Goal: Task Accomplishment & Management: Use online tool/utility

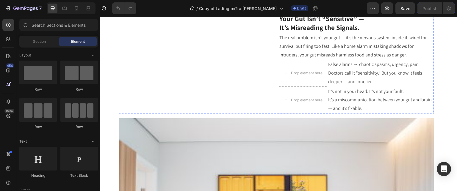
scroll to position [315, 0]
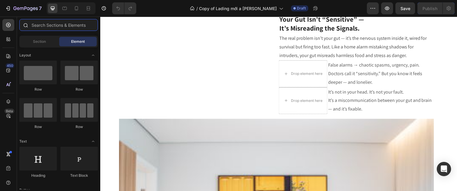
click at [61, 25] on input "text" at bounding box center [58, 25] width 78 height 12
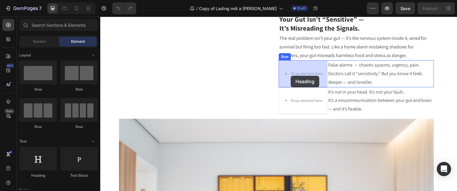
drag, startPoint x: 147, startPoint y: 177, endPoint x: 291, endPoint y: 76, distance: 176.1
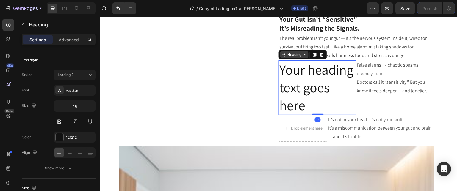
click at [303, 56] on icon at bounding box center [304, 54] width 5 height 5
click at [301, 56] on div "Heading" at bounding box center [294, 54] width 16 height 5
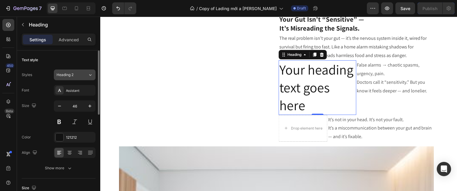
click at [70, 78] on button "Heading 2" at bounding box center [75, 75] width 42 height 11
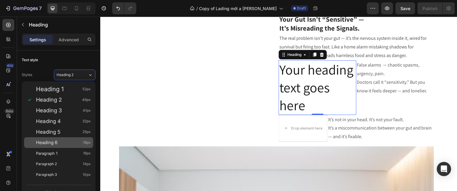
click at [59, 140] on div "Heading 6 18px" at bounding box center [63, 143] width 55 height 6
type input "18"
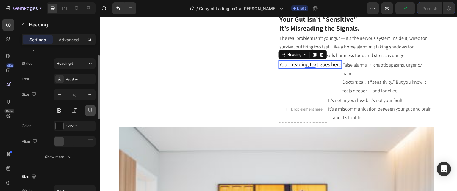
scroll to position [11, 0]
click at [298, 54] on div "Heading" at bounding box center [294, 54] width 16 height 5
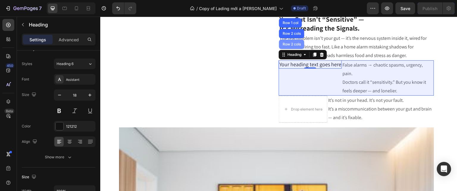
click at [291, 43] on div "Row 2 cols" at bounding box center [291, 45] width 21 height 4
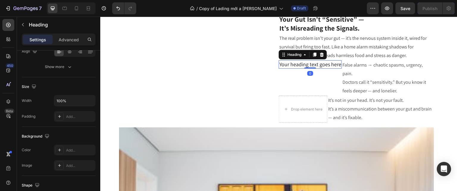
scroll to position [0, 0]
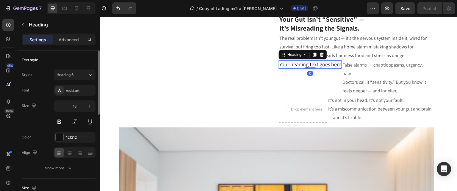
click at [306, 63] on h2 "Your heading text goes here" at bounding box center [310, 64] width 63 height 8
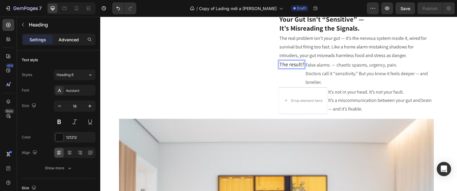
click at [75, 39] on p "Advanced" at bounding box center [69, 40] width 20 height 6
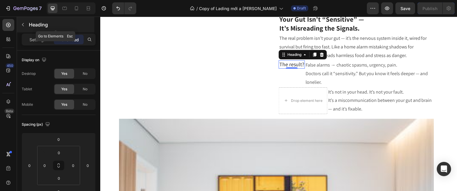
click at [24, 24] on icon "button" at bounding box center [23, 24] width 5 height 5
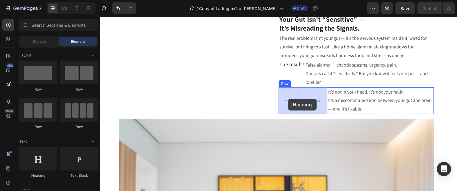
drag, startPoint x: 145, startPoint y: 181, endPoint x: 288, endPoint y: 99, distance: 165.1
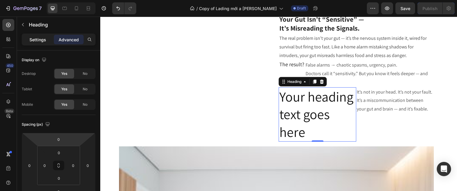
click at [42, 41] on p "Settings" at bounding box center [37, 40] width 17 height 6
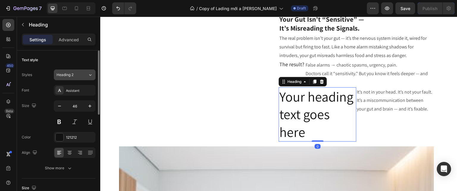
click at [81, 75] on div "Heading 2" at bounding box center [71, 74] width 31 height 5
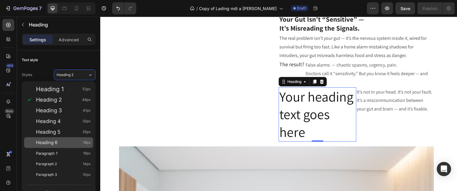
click at [74, 141] on div "Heading 6 18px" at bounding box center [63, 143] width 55 height 6
type input "18"
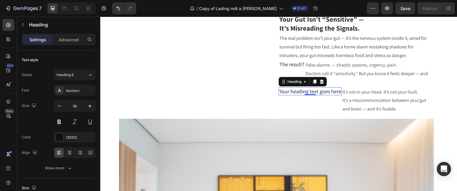
click at [331, 92] on h2 "Your heading text goes here" at bounding box center [310, 91] width 63 height 8
click at [331, 92] on p "Your heading text goes here" at bounding box center [310, 91] width 62 height 7
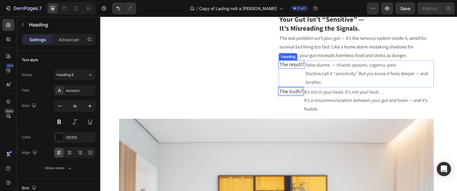
click at [293, 66] on p "The result?" at bounding box center [291, 64] width 25 height 7
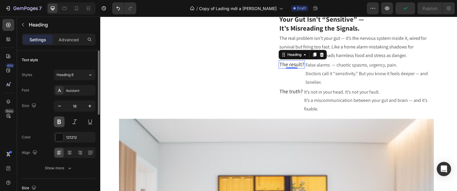
click at [60, 122] on button at bounding box center [59, 122] width 11 height 11
click at [287, 92] on p "The truth?" at bounding box center [290, 91] width 23 height 7
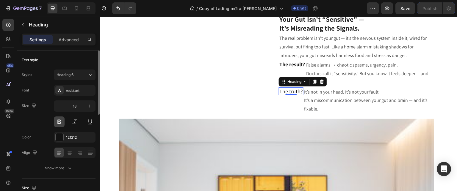
click at [59, 120] on button at bounding box center [59, 122] width 11 height 11
click at [78, 89] on div "Assistant" at bounding box center [80, 90] width 28 height 5
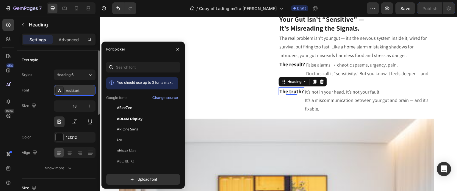
click at [78, 89] on div "Assistant" at bounding box center [80, 90] width 28 height 5
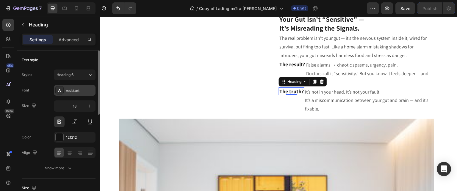
click at [78, 95] on div "Assistant" at bounding box center [75, 90] width 42 height 11
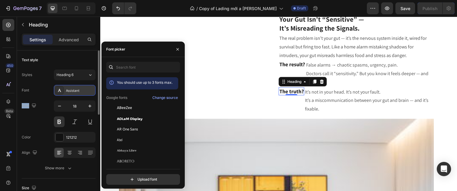
click at [78, 95] on div "Assistant" at bounding box center [75, 90] width 42 height 11
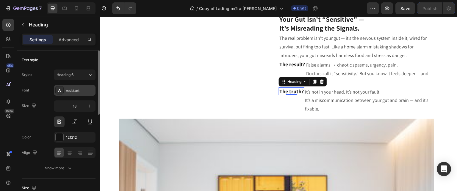
click at [77, 93] on div "Assistant" at bounding box center [75, 90] width 42 height 11
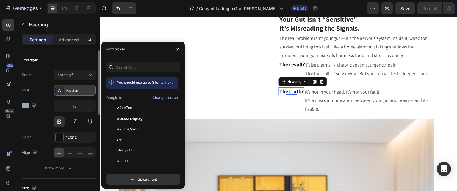
click at [77, 93] on div "Assistant" at bounding box center [75, 90] width 42 height 11
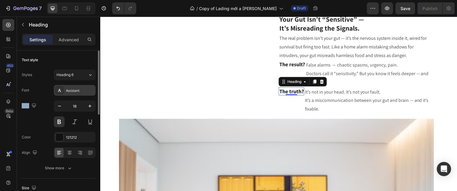
click at [87, 90] on div "Assistant" at bounding box center [80, 90] width 28 height 5
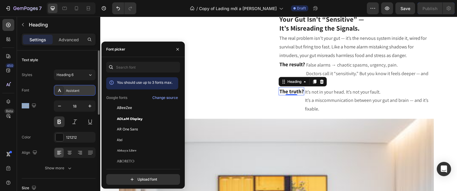
click at [87, 90] on div "Assistant" at bounding box center [80, 90] width 28 height 5
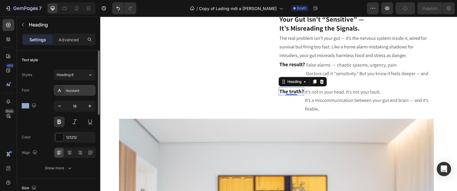
click at [74, 89] on div "Assistant" at bounding box center [80, 90] width 28 height 5
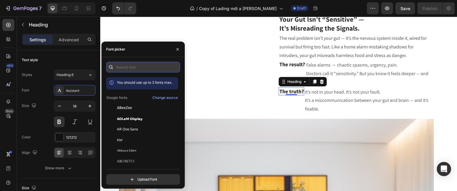
click at [146, 67] on input "text" at bounding box center [143, 67] width 74 height 11
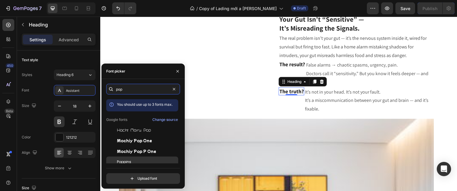
type input "pop"
click at [140, 160] on div "Poppins" at bounding box center [147, 161] width 60 height 5
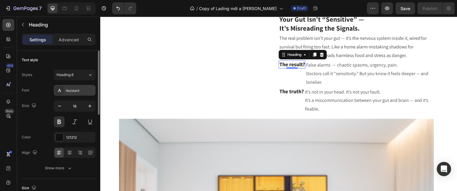
click at [77, 91] on div "Assistant" at bounding box center [80, 90] width 28 height 5
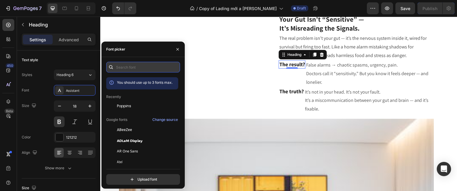
click at [136, 69] on input "text" at bounding box center [143, 67] width 74 height 11
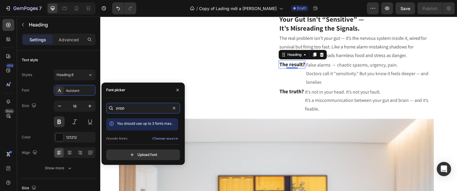
scroll to position [15, 0]
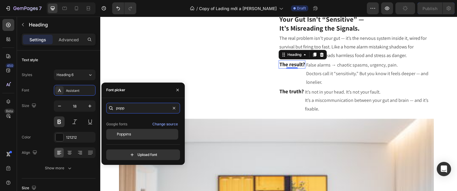
type input "popp"
click at [132, 133] on div "Poppins" at bounding box center [147, 134] width 60 height 5
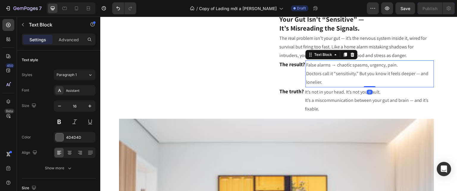
click at [329, 70] on p "False alarms → chaotic spasms, urgency, pain. Doctors call it “sensitivity.” Bu…" at bounding box center [369, 74] width 127 height 26
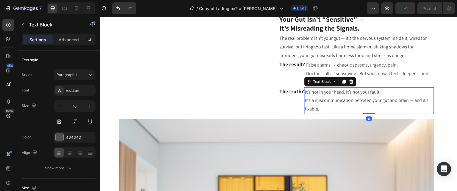
click at [327, 96] on p "It’s not in your head. It’s not your fault. It’s a miscommunication between you…" at bounding box center [369, 101] width 128 height 26
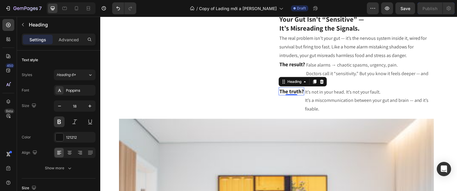
click at [304, 92] on p "The truth?" at bounding box center [291, 91] width 24 height 7
click at [304, 91] on p "The truth?" at bounding box center [291, 91] width 24 height 7
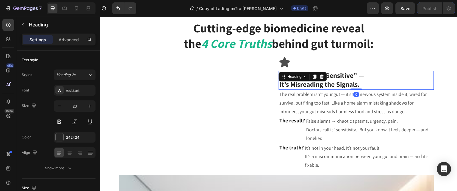
scroll to position [258, 0]
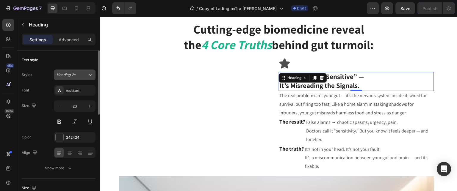
click at [89, 76] on icon at bounding box center [90, 75] width 5 height 6
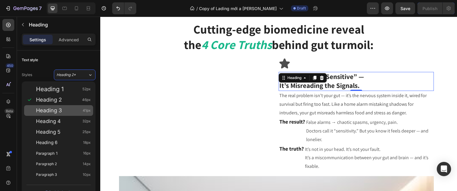
click at [67, 111] on div "Heading 3 41px" at bounding box center [63, 111] width 55 height 6
type input "41"
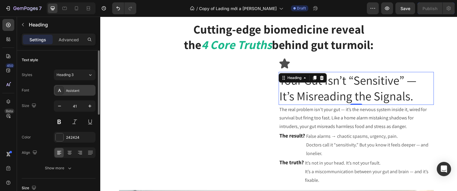
click at [72, 90] on div "Assistant" at bounding box center [80, 90] width 28 height 5
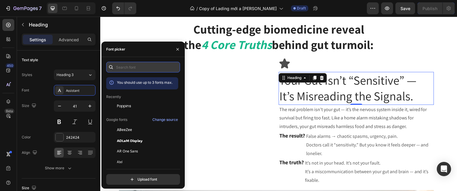
click at [138, 68] on input "text" at bounding box center [143, 67] width 74 height 11
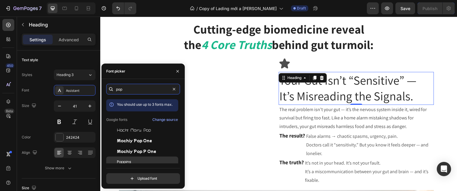
type input "pop"
click at [145, 163] on div "Poppins" at bounding box center [147, 161] width 60 height 5
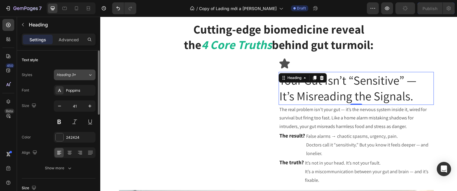
click at [87, 73] on div "Heading 3*" at bounding box center [71, 74] width 31 height 5
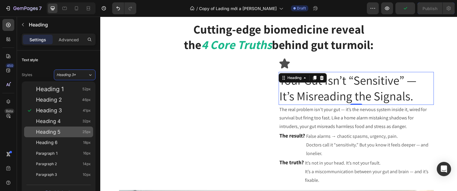
click at [73, 132] on div "Heading 5 25px" at bounding box center [63, 132] width 55 height 6
type input "25"
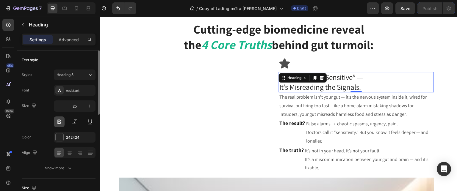
click at [60, 122] on button at bounding box center [59, 122] width 11 height 11
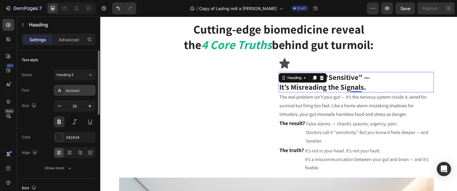
click at [81, 92] on div "Assistant" at bounding box center [80, 90] width 28 height 5
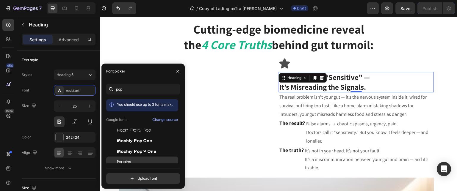
click at [137, 161] on div "Poppins" at bounding box center [147, 161] width 60 height 5
click at [73, 89] on div "Poppins" at bounding box center [80, 90] width 28 height 5
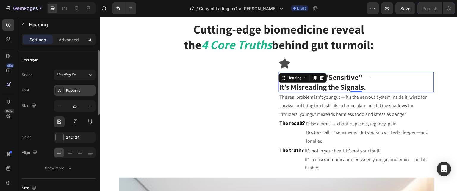
click at [76, 88] on div "Poppins" at bounding box center [80, 90] width 28 height 5
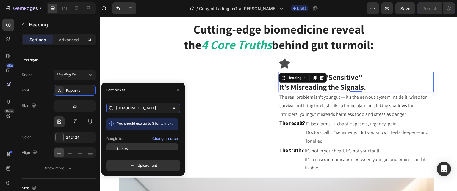
type input "[DEMOGRAPHIC_DATA]"
click at [138, 146] on div "Nunito" at bounding box center [142, 149] width 72 height 11
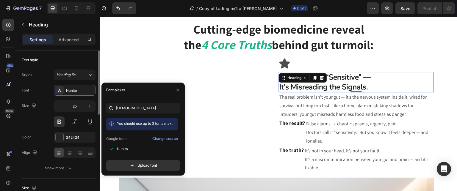
scroll to position [0, 0]
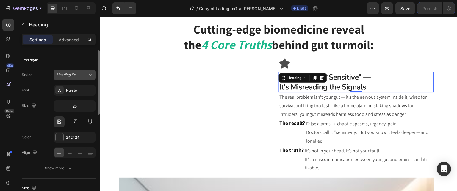
click at [81, 73] on div "Heading 5*" at bounding box center [71, 74] width 31 height 5
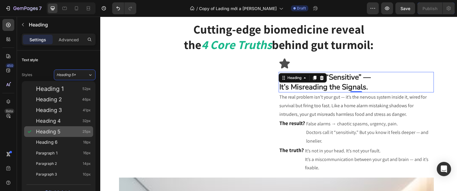
click at [68, 129] on div "Heading 5 25px" at bounding box center [63, 132] width 55 height 6
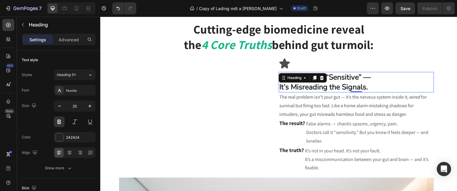
click at [344, 80] on h3 "Your Gut Isn’t “Sensitive” — It’s Misreading the Signals." at bounding box center [356, 82] width 155 height 21
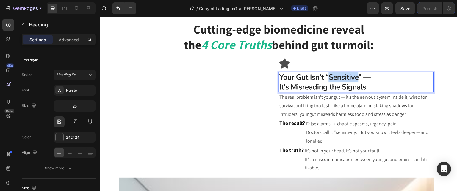
click at [344, 80] on p "Your Gut Isn’t “Sensitive” — It’s Misreading the Signals." at bounding box center [356, 82] width 154 height 19
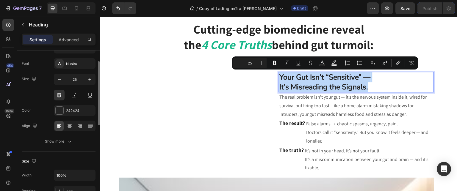
scroll to position [27, 0]
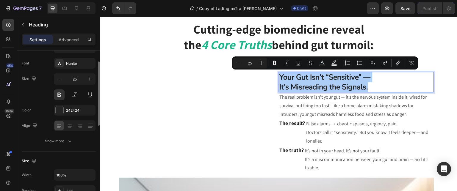
click at [61, 144] on div "Show more" at bounding box center [59, 141] width 28 height 6
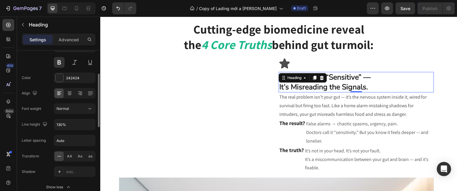
scroll to position [62, 0]
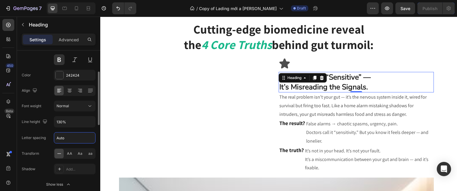
click at [66, 140] on input "Auto" at bounding box center [74, 138] width 41 height 11
click at [75, 139] on input "Auto" at bounding box center [74, 138] width 41 height 11
drag, startPoint x: 75, startPoint y: 139, endPoint x: 51, endPoint y: 142, distance: 24.3
click at [51, 142] on div "Letter spacing Auto" at bounding box center [59, 137] width 74 height 11
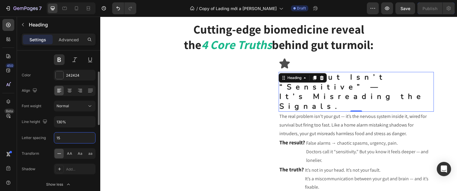
type input "1"
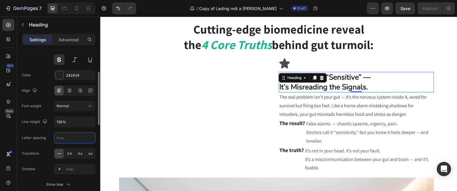
type input "1"
type input "0"
type input "1"
click at [45, 130] on div "Font Nunito Size 25 Color 242424 Align Font weight Normal Line height 130% Lett…" at bounding box center [59, 106] width 74 height 167
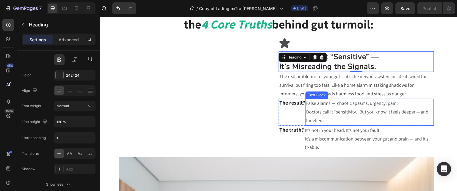
scroll to position [263, 0]
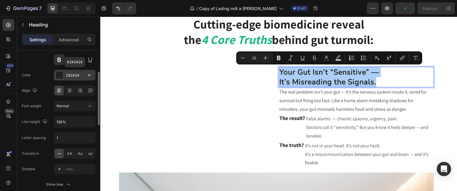
click at [58, 75] on div at bounding box center [60, 75] width 8 height 8
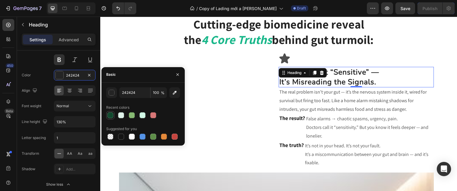
click at [110, 115] on div at bounding box center [110, 115] width 6 height 6
type input "11492E"
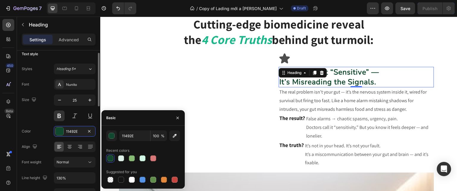
scroll to position [6, 0]
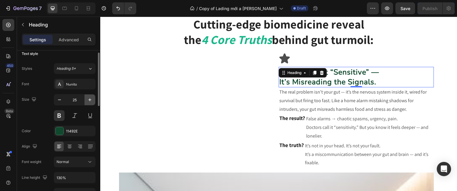
click at [91, 101] on icon "button" at bounding box center [90, 100] width 6 height 6
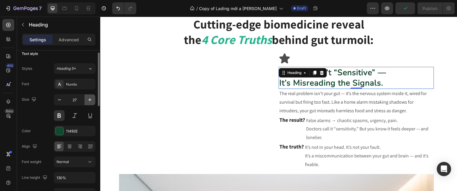
click at [91, 101] on icon "button" at bounding box center [90, 100] width 6 height 6
type input "28"
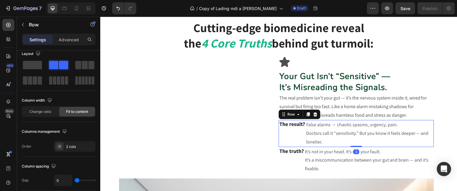
scroll to position [0, 0]
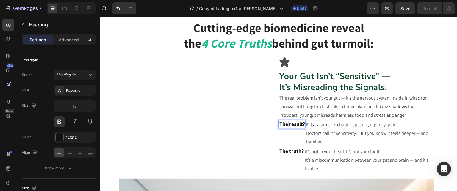
click at [288, 125] on p "The result?" at bounding box center [292, 124] width 26 height 7
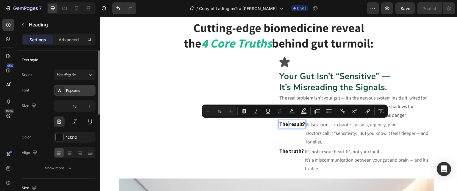
click at [76, 88] on div "Poppins" at bounding box center [80, 90] width 28 height 5
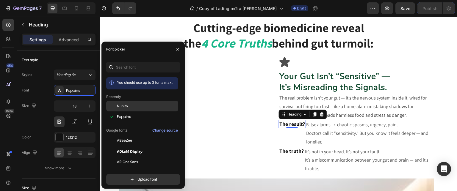
click at [126, 106] on span "Nunito" at bounding box center [122, 105] width 11 height 5
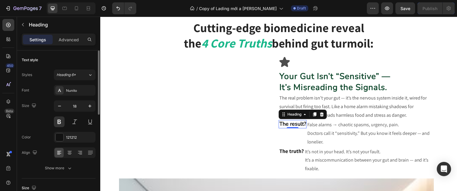
click at [84, 59] on div "Text style" at bounding box center [59, 60] width 74 height 10
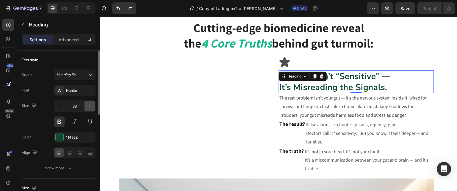
click at [88, 107] on icon "button" at bounding box center [90, 106] width 6 height 6
click at [59, 109] on icon "button" at bounding box center [59, 106] width 6 height 6
type input "27"
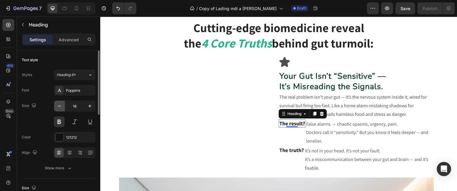
click at [59, 107] on icon "button" at bounding box center [59, 106] width 6 height 6
click at [62, 104] on icon "button" at bounding box center [59, 106] width 6 height 6
type input "15"
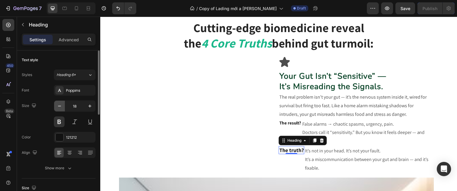
click at [56, 105] on icon "button" at bounding box center [59, 106] width 6 height 6
type input "15"
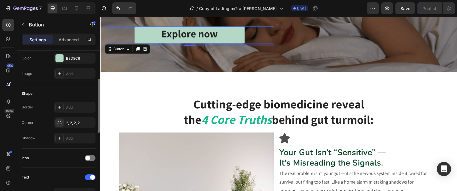
scroll to position [81, 0]
click at [75, 123] on div "2, 2, 2, 2" at bounding box center [74, 122] width 17 height 5
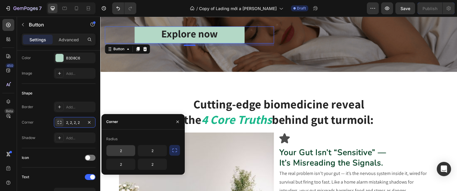
click at [122, 150] on input "2" at bounding box center [120, 150] width 29 height 11
type input "10"
click at [168, 142] on div "Radius" at bounding box center [143, 139] width 74 height 10
click at [158, 154] on input "2" at bounding box center [152, 150] width 29 height 11
click at [175, 151] on icon "button" at bounding box center [175, 150] width 6 height 6
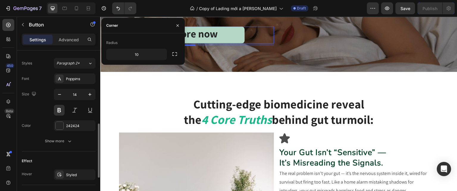
scroll to position [211, 0]
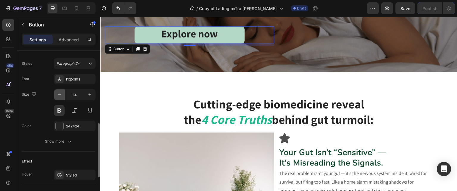
click at [59, 95] on icon "button" at bounding box center [59, 95] width 6 height 6
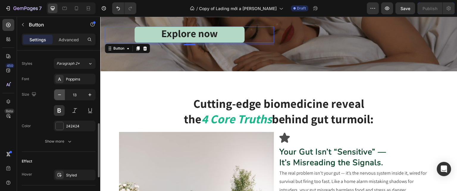
click at [59, 95] on icon "button" at bounding box center [59, 95] width 6 height 6
type input "12"
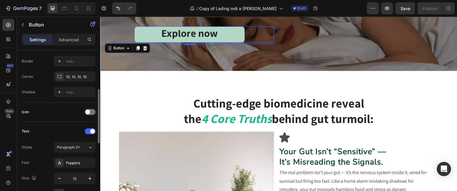
scroll to position [123, 0]
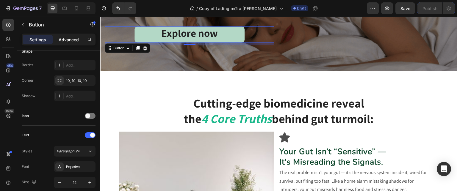
click at [69, 40] on p "Advanced" at bounding box center [69, 40] width 20 height 6
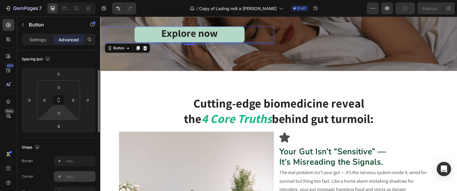
scroll to position [61, 0]
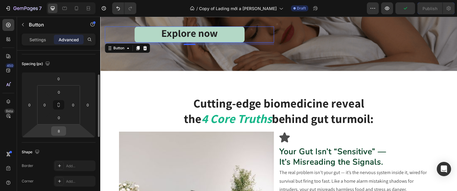
click at [59, 134] on input "8" at bounding box center [59, 131] width 12 height 9
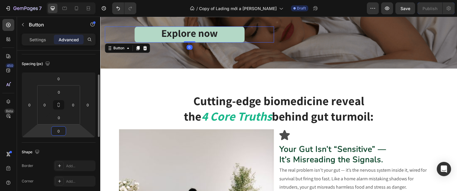
type input "0"
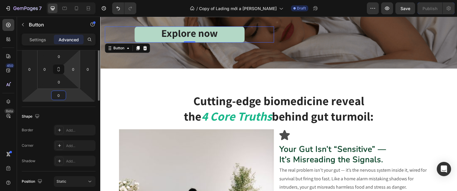
scroll to position [0, 0]
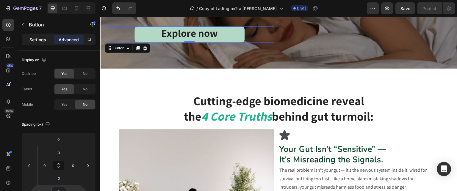
click at [35, 39] on p "Settings" at bounding box center [37, 40] width 17 height 6
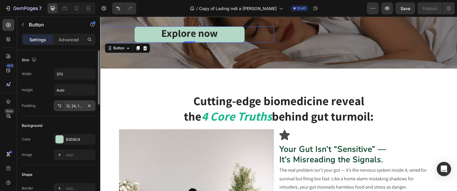
click at [74, 106] on div "12, 24, 12, 24" at bounding box center [74, 105] width 17 height 5
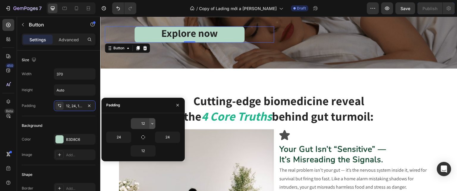
click at [150, 124] on icon "button" at bounding box center [152, 123] width 5 height 5
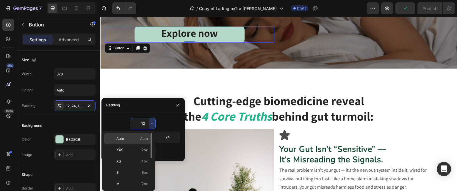
click at [140, 139] on span "Auto" at bounding box center [144, 138] width 8 height 5
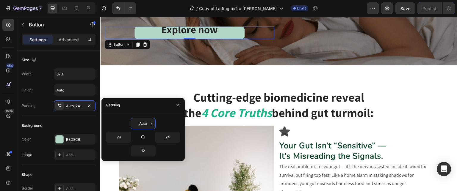
click at [144, 127] on input "Auto" at bounding box center [143, 123] width 24 height 11
click at [151, 124] on icon "button" at bounding box center [152, 123] width 5 height 5
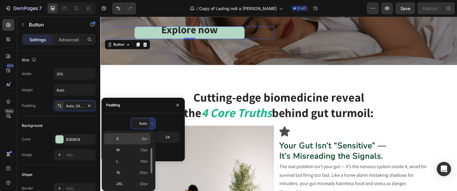
scroll to position [36, 0]
click at [144, 149] on span "12px" at bounding box center [144, 147] width 8 height 5
type input "12"
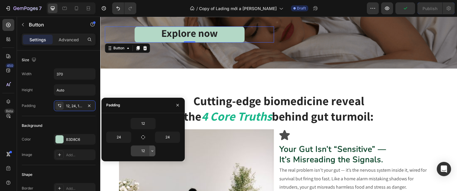
click at [150, 151] on icon "button" at bounding box center [152, 151] width 5 height 5
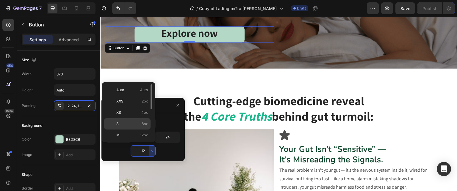
click at [145, 125] on span "8px" at bounding box center [144, 123] width 6 height 5
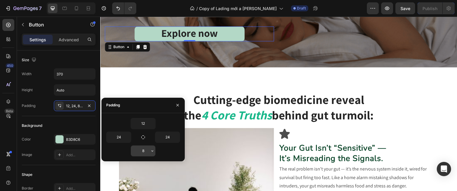
click at [143, 150] on input "8" at bounding box center [143, 151] width 24 height 11
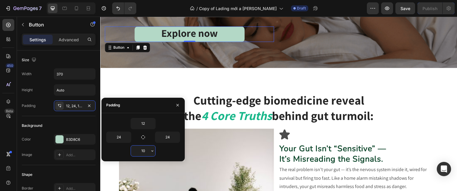
type input "1"
type input "9"
click at [164, 121] on div "12" at bounding box center [143, 123] width 74 height 11
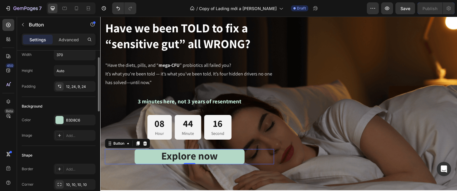
scroll to position [20, 0]
click at [76, 85] on div "12, 24, 9, 24" at bounding box center [74, 86] width 17 height 5
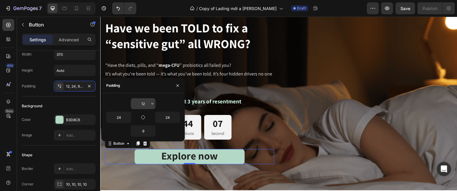
click at [155, 104] on div "12" at bounding box center [142, 103] width 25 height 11
click at [152, 104] on icon "button" at bounding box center [152, 103] width 2 height 1
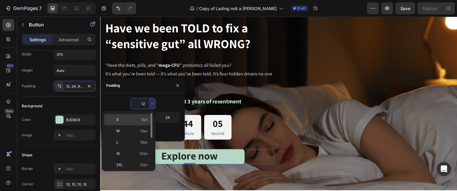
scroll to position [33, 0]
click at [143, 153] on span "24px" at bounding box center [143, 153] width 9 height 5
type input "24"
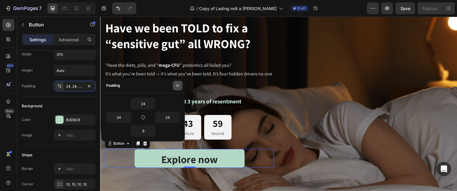
click at [180, 84] on button "button" at bounding box center [178, 86] width 10 height 10
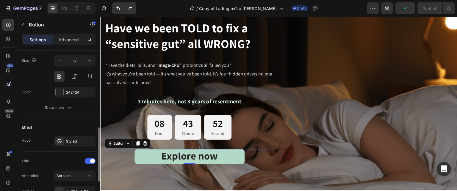
scroll to position [246, 0]
click at [67, 135] on div "Styled" at bounding box center [75, 140] width 42 height 11
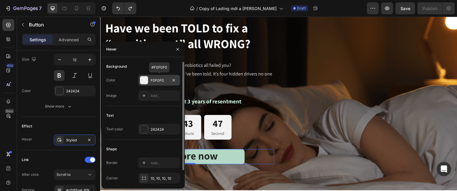
click at [163, 78] on div "F0F0F0" at bounding box center [158, 80] width 17 height 5
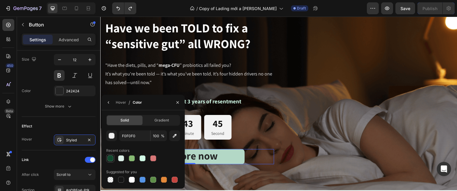
click at [111, 161] on div at bounding box center [110, 158] width 6 height 6
type input "11492E"
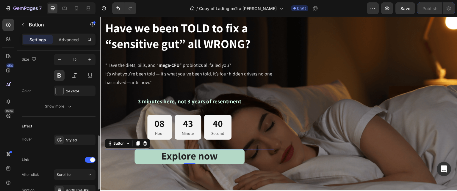
click at [66, 152] on div "Link After click Scroll to Section #gDBEq4-P9j" at bounding box center [59, 175] width 74 height 50
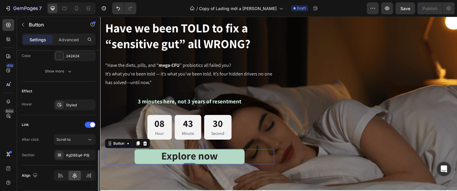
scroll to position [281, 0]
click at [76, 104] on div "Styled" at bounding box center [74, 105] width 17 height 5
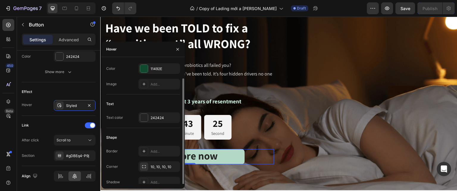
scroll to position [15, 0]
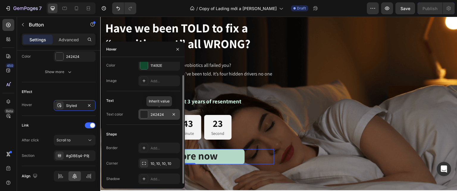
click at [144, 117] on div at bounding box center [144, 115] width 8 height 8
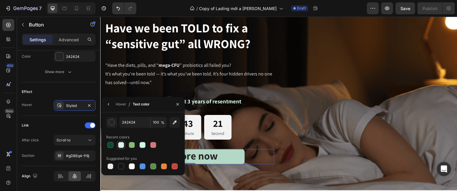
click at [122, 144] on div at bounding box center [121, 145] width 6 height 6
type input "DEF2E9"
click at [122, 146] on div at bounding box center [121, 145] width 6 height 6
click at [69, 125] on div "Link" at bounding box center [59, 126] width 74 height 10
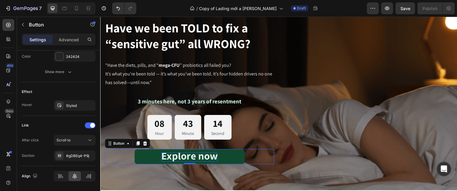
click at [163, 158] on strong "Explore now" at bounding box center [189, 156] width 56 height 14
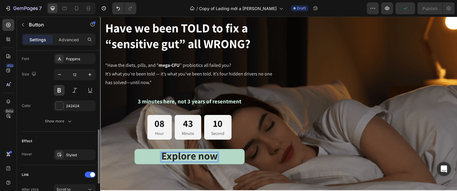
scroll to position [231, 0]
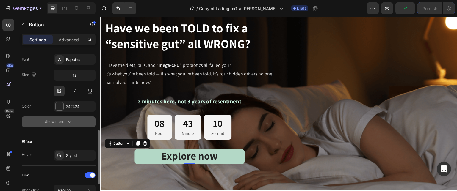
click at [62, 123] on div "Show more" at bounding box center [59, 122] width 28 height 6
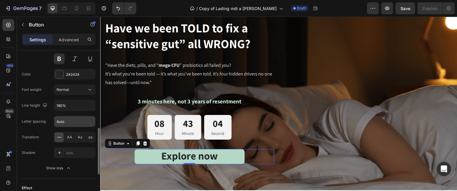
scroll to position [263, 0]
click at [68, 121] on input "Auto" at bounding box center [74, 121] width 41 height 11
click at [66, 100] on input "180%" at bounding box center [74, 105] width 41 height 11
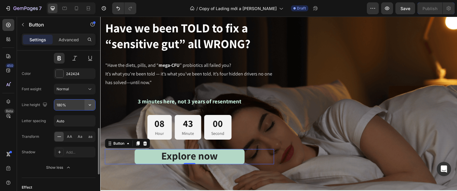
click at [91, 106] on icon "button" at bounding box center [90, 105] width 6 height 6
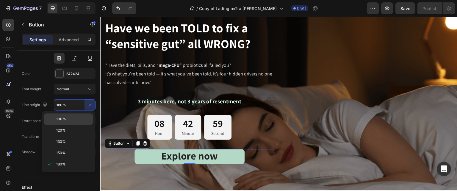
click at [74, 119] on p "100%" at bounding box center [73, 119] width 34 height 5
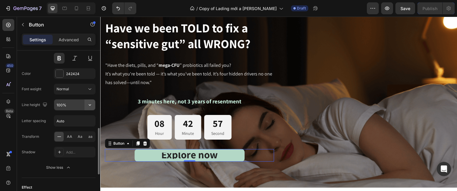
click at [90, 104] on icon "button" at bounding box center [90, 104] width 2 height 1
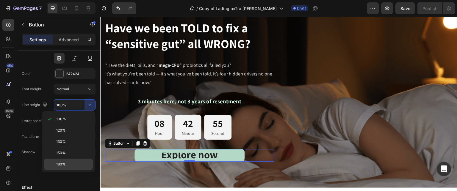
click at [67, 166] on div "180%" at bounding box center [68, 164] width 49 height 11
type input "180%"
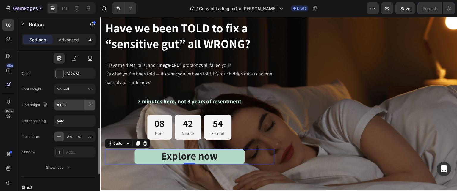
click at [90, 106] on icon "button" at bounding box center [90, 105] width 6 height 6
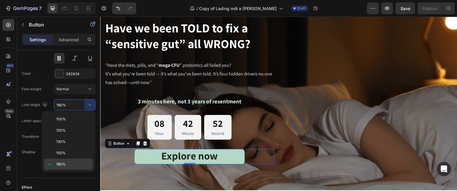
click at [69, 165] on p "180%" at bounding box center [73, 164] width 34 height 5
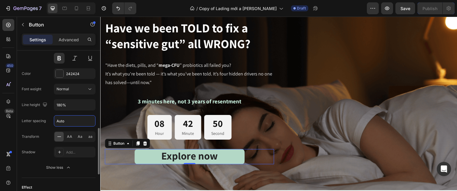
click at [69, 118] on input "Auto" at bounding box center [74, 121] width 41 height 11
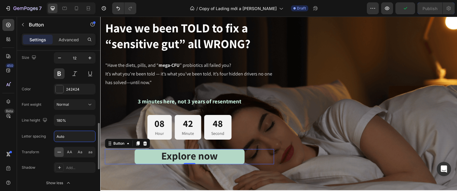
scroll to position [248, 0]
click at [73, 104] on div "Normal" at bounding box center [71, 104] width 30 height 5
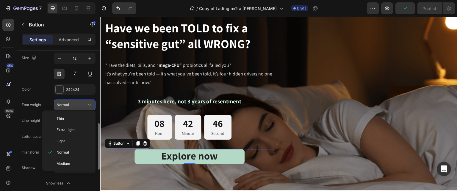
click at [73, 104] on div "Normal" at bounding box center [71, 104] width 30 height 5
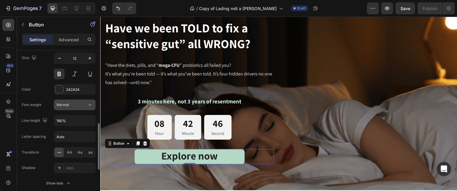
click at [73, 104] on div "Normal" at bounding box center [71, 104] width 30 height 5
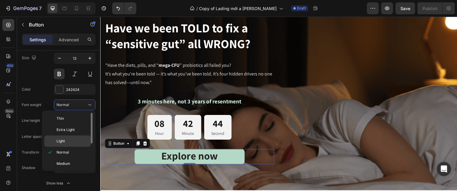
click at [68, 141] on p "Light" at bounding box center [72, 141] width 32 height 5
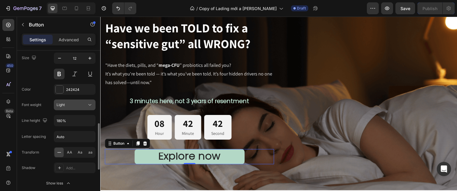
click at [82, 106] on div "Light" at bounding box center [71, 104] width 30 height 5
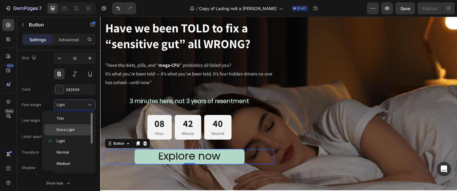
click at [73, 128] on span "Extra Light" at bounding box center [65, 129] width 18 height 5
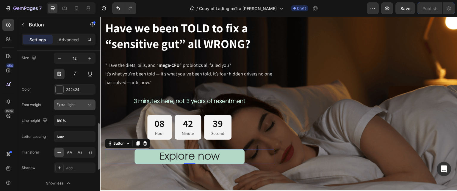
click at [83, 102] on div "Extra Light" at bounding box center [71, 104] width 30 height 5
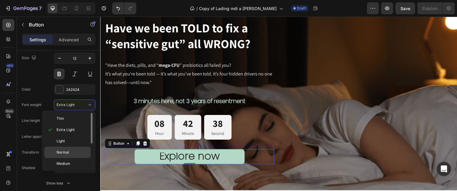
click at [69, 158] on div "Normal" at bounding box center [67, 163] width 46 height 11
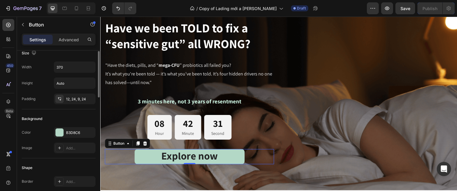
scroll to position [0, 0]
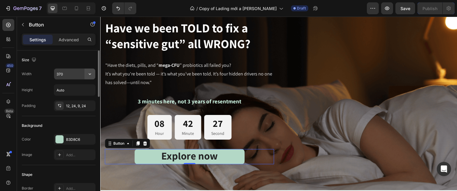
click at [89, 73] on icon "button" at bounding box center [90, 73] width 2 height 1
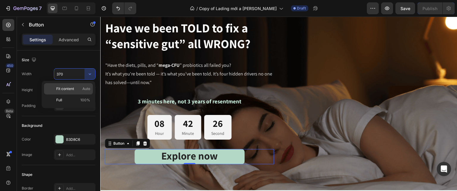
click at [76, 90] on p "Fit content Auto" at bounding box center [73, 88] width 34 height 5
type input "Auto"
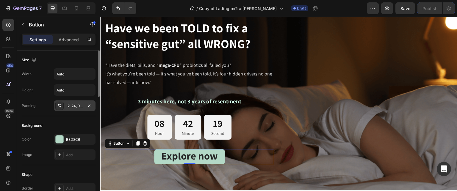
click at [79, 105] on div "12, 24, 9, 24" at bounding box center [74, 105] width 17 height 5
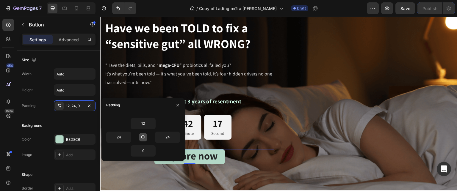
click at [144, 136] on icon "button" at bounding box center [143, 137] width 5 height 5
type input "12"
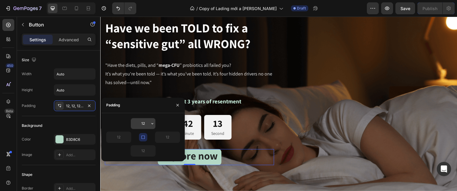
click at [152, 125] on icon "button" at bounding box center [152, 123] width 5 height 5
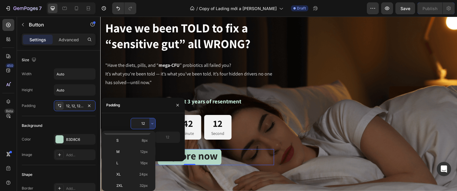
scroll to position [93, 0]
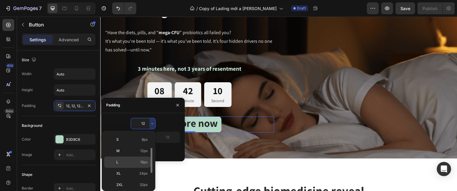
click at [141, 163] on span "16px" at bounding box center [144, 162] width 8 height 5
type input "16"
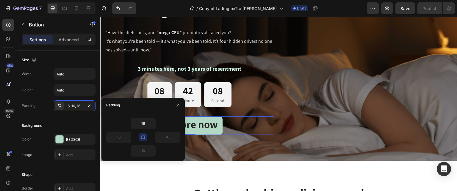
click at [284, 119] on div "Explore now Button" at bounding box center [367, 56] width 169 height 158
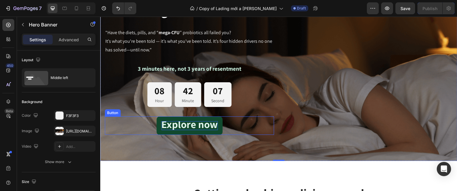
click at [195, 128] on strong "Explore now" at bounding box center [189, 124] width 56 height 14
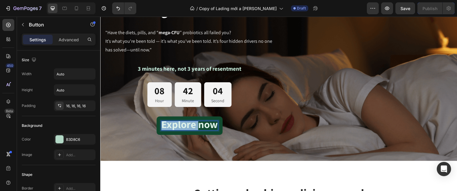
click at [165, 123] on strong "Explore now" at bounding box center [189, 124] width 56 height 14
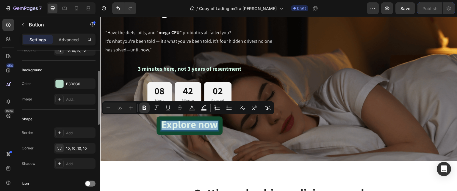
scroll to position [57, 0]
click at [74, 39] on p "Advanced" at bounding box center [69, 40] width 20 height 6
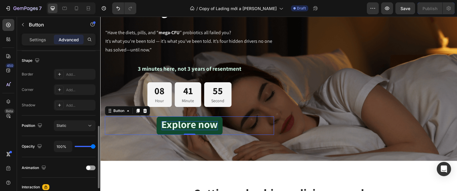
scroll to position [151, 0]
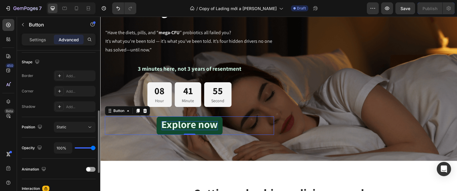
click at [65, 126] on span "Static" at bounding box center [61, 127] width 10 height 4
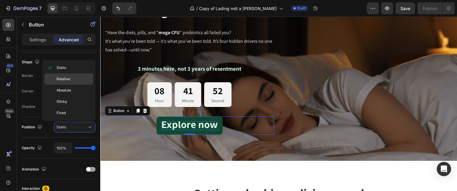
click at [70, 79] on p "Relative" at bounding box center [73, 78] width 34 height 5
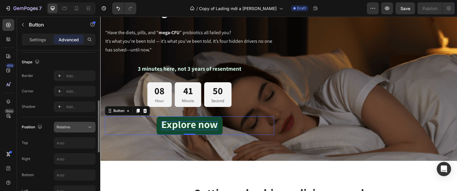
click at [72, 126] on div "Relative" at bounding box center [71, 127] width 30 height 5
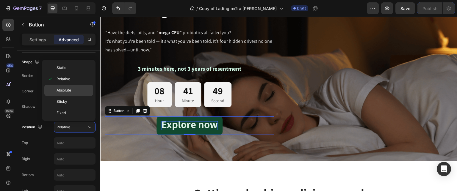
click at [78, 89] on p "Absolute" at bounding box center [73, 90] width 34 height 5
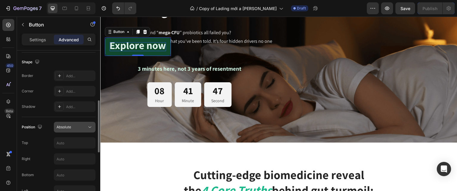
click at [76, 128] on div "Absolute" at bounding box center [71, 127] width 30 height 5
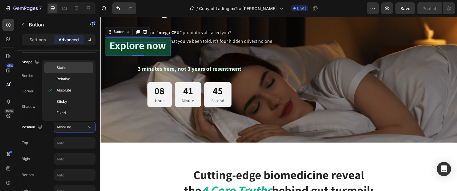
click at [74, 65] on p "Static" at bounding box center [73, 67] width 34 height 5
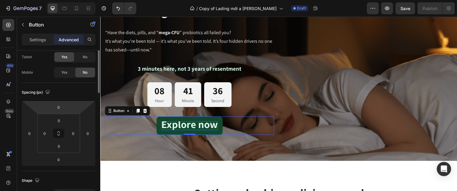
scroll to position [0, 0]
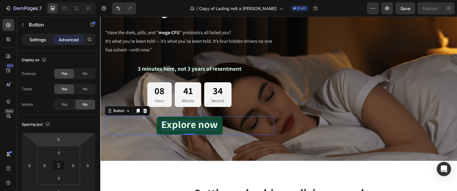
click at [40, 41] on p "Settings" at bounding box center [37, 40] width 17 height 6
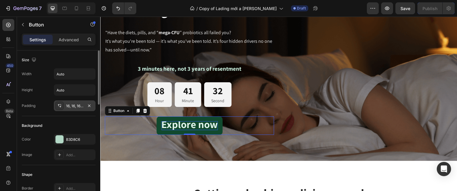
click at [73, 104] on div "16, 16, 16, 16" at bounding box center [74, 105] width 17 height 5
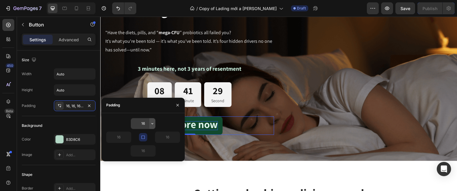
click at [151, 125] on icon "button" at bounding box center [152, 123] width 5 height 5
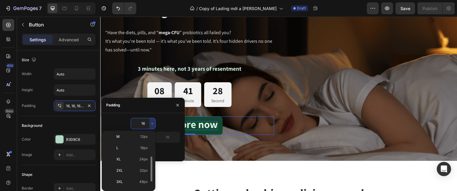
scroll to position [49, 0]
click at [145, 170] on span "32px" at bounding box center [143, 168] width 8 height 5
type input "32"
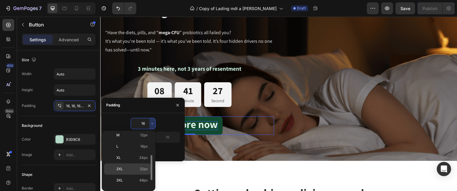
type input "32"
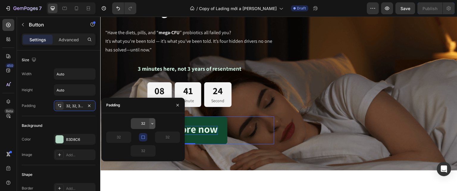
click at [152, 123] on icon "button" at bounding box center [152, 123] width 5 height 5
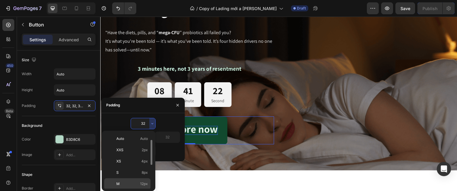
scroll to position [39, 0]
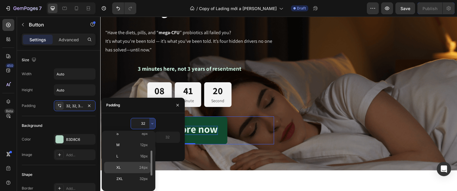
click at [141, 169] on span "24px" at bounding box center [143, 167] width 9 height 5
type input "24"
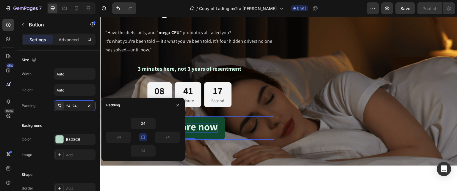
click at [144, 137] on icon "button" at bounding box center [142, 137] width 3 height 3
click at [60, 58] on div "Size" at bounding box center [59, 60] width 74 height 10
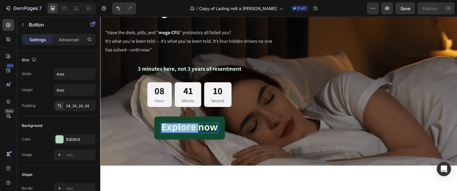
click at [180, 129] on strong "Explore now" at bounding box center [189, 127] width 56 height 14
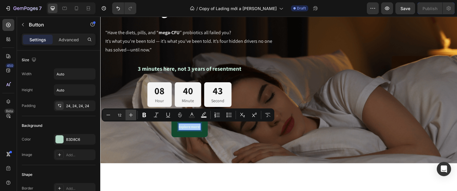
click at [133, 115] on icon "Editor contextual toolbar" at bounding box center [131, 115] width 6 height 6
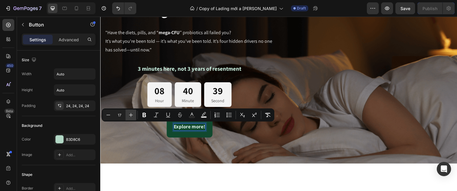
click at [133, 115] on icon "Editor contextual toolbar" at bounding box center [131, 115] width 6 height 6
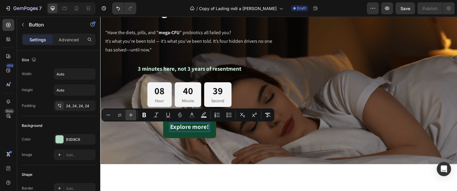
click at [133, 115] on icon "Editor contextual toolbar" at bounding box center [131, 115] width 6 height 6
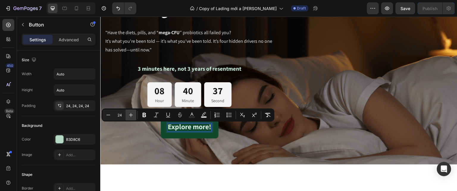
click at [133, 115] on icon "Editor contextual toolbar" at bounding box center [131, 115] width 6 height 6
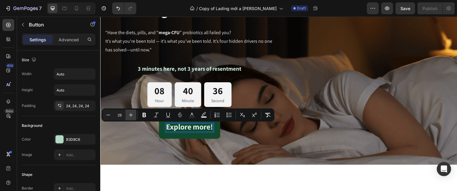
click at [133, 115] on icon "Editor contextual toolbar" at bounding box center [131, 115] width 6 height 6
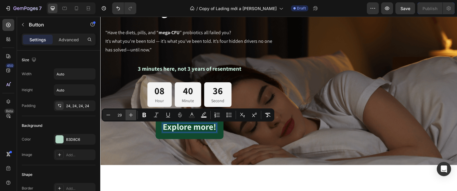
click at [133, 115] on icon "Editor contextual toolbar" at bounding box center [131, 115] width 6 height 6
type input "30"
click at [67, 103] on div "24, 24, 24, 24" at bounding box center [74, 105] width 17 height 5
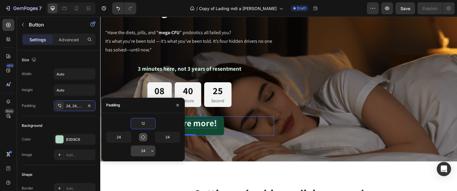
type input "12"
click at [145, 152] on input "24" at bounding box center [143, 151] width 24 height 11
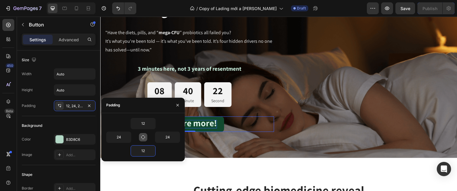
type input "12"
click at [164, 119] on div "12" at bounding box center [143, 123] width 74 height 11
click at [177, 105] on icon "button" at bounding box center [177, 105] width 5 height 5
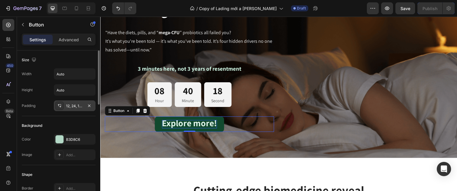
click at [74, 104] on div "12, 24, 12, 24" at bounding box center [74, 105] width 17 height 5
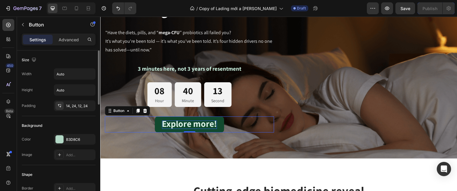
click at [93, 81] on div "Width Auto Height Auto Padding 14, 24, 12, 24" at bounding box center [59, 89] width 74 height 43
click at [73, 106] on div "14, 24, 12, 24" at bounding box center [74, 105] width 17 height 5
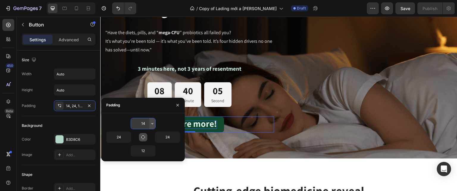
click at [152, 125] on icon "button" at bounding box center [152, 123] width 5 height 5
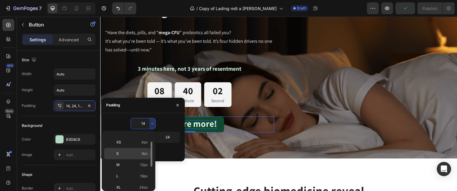
scroll to position [19, 0]
click at [138, 176] on p "L 16px" at bounding box center [132, 175] width 32 height 5
type input "16"
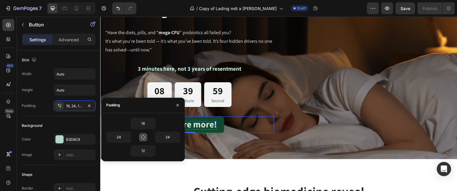
click at [165, 124] on div "16" at bounding box center [143, 123] width 74 height 11
click at [181, 105] on button "button" at bounding box center [178, 105] width 10 height 10
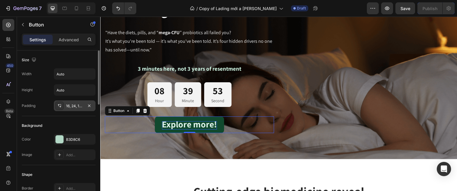
click at [76, 105] on div "16, 24, 12, 24" at bounding box center [74, 105] width 17 height 5
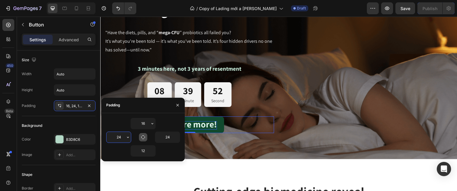
click at [116, 136] on input "24" at bounding box center [118, 137] width 24 height 11
click at [129, 139] on icon "button" at bounding box center [127, 137] width 5 height 5
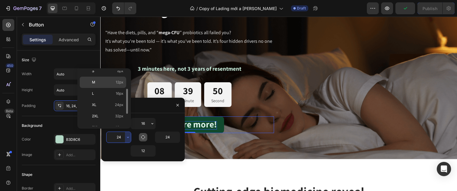
scroll to position [40, 0]
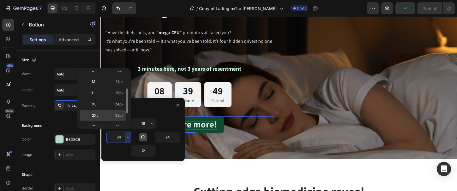
click at [120, 113] on span "32px" at bounding box center [119, 115] width 8 height 5
type input "32"
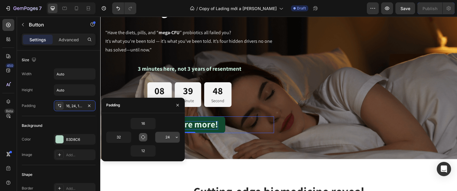
click at [169, 138] on input "24" at bounding box center [167, 137] width 24 height 11
click at [175, 138] on icon "button" at bounding box center [176, 137] width 5 height 5
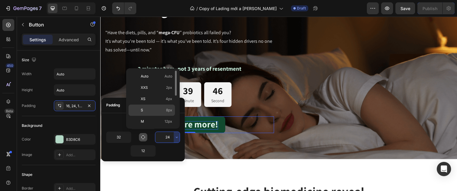
scroll to position [39, 0]
click at [171, 114] on span "32px" at bounding box center [168, 116] width 8 height 5
type input "32"
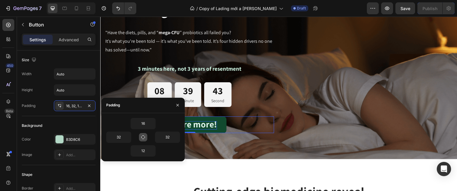
click at [162, 152] on div "12" at bounding box center [143, 150] width 74 height 11
click at [206, 157] on div "Icon Icon Icon Icon Icon Icon List Rated 4.7/5 Based on 415,122 reviews Text Bl…" at bounding box center [278, 55] width 357 height 209
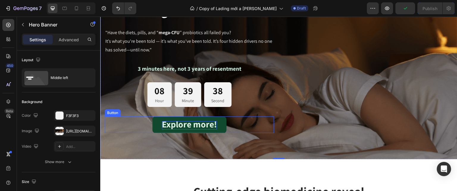
click at [166, 126] on span "Explore more!" at bounding box center [189, 124] width 55 height 12
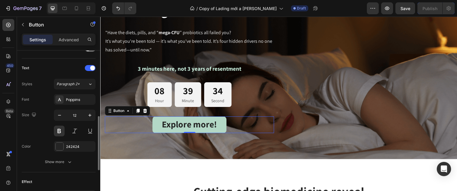
scroll to position [191, 0]
click at [89, 115] on icon "button" at bounding box center [89, 115] width 3 height 3
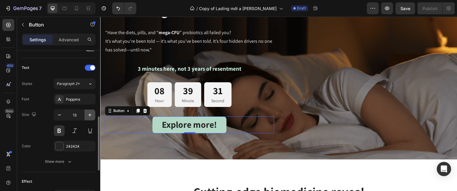
click at [89, 115] on icon "button" at bounding box center [89, 115] width 3 height 3
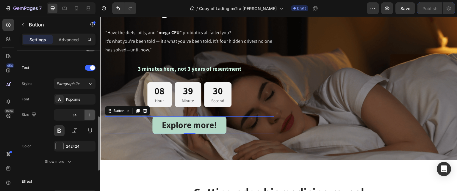
click at [89, 115] on icon "button" at bounding box center [89, 115] width 3 height 3
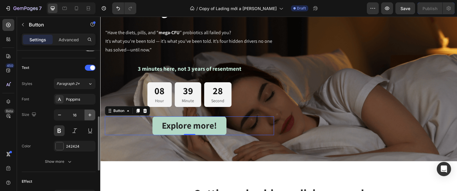
click at [89, 115] on icon "button" at bounding box center [89, 115] width 3 height 3
click at [90, 114] on icon "button" at bounding box center [89, 115] width 3 height 3
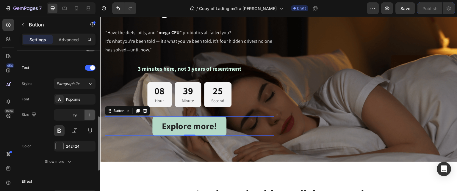
click at [90, 114] on icon "button" at bounding box center [89, 115] width 3 height 3
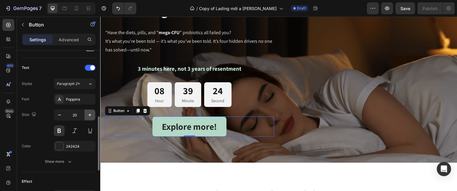
click at [90, 114] on icon "button" at bounding box center [89, 115] width 3 height 3
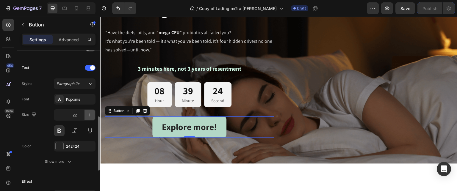
click at [90, 114] on icon "button" at bounding box center [89, 115] width 3 height 3
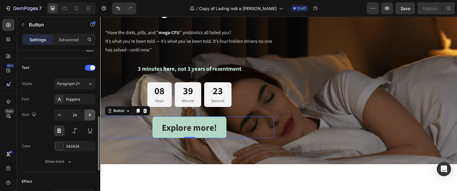
click at [90, 114] on icon "button" at bounding box center [89, 115] width 3 height 3
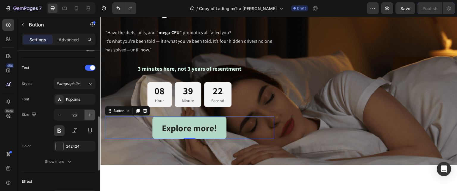
click at [90, 114] on icon "button" at bounding box center [89, 115] width 3 height 3
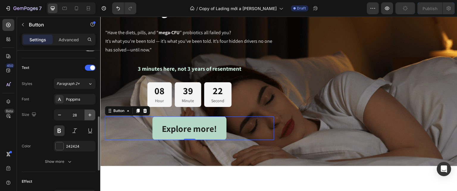
click at [90, 114] on icon "button" at bounding box center [89, 115] width 3 height 3
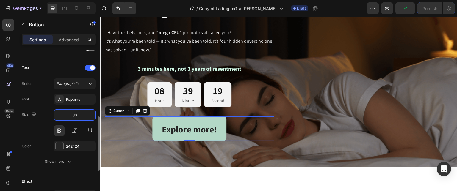
click at [74, 114] on input "30" at bounding box center [75, 115] width 20 height 11
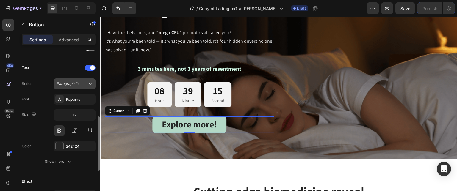
click at [77, 87] on button "Paragraph 2*" at bounding box center [75, 83] width 42 height 11
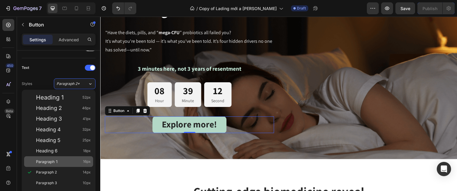
click at [76, 163] on div "Paragraph 1 16px" at bounding box center [63, 162] width 55 height 6
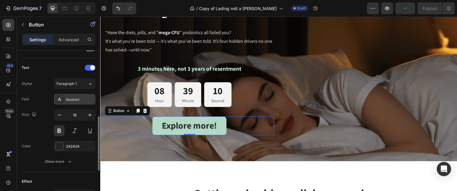
click at [79, 97] on div "Assistant" at bounding box center [80, 99] width 28 height 5
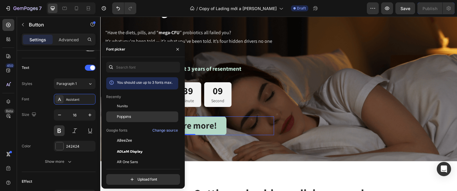
click at [126, 116] on span "Poppins" at bounding box center [124, 116] width 14 height 5
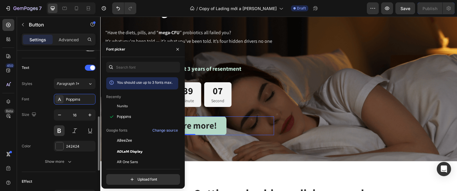
click at [46, 89] on div "Styles Paragraph 1* Font Poppins Size 16 Color 242424 Show more" at bounding box center [59, 122] width 74 height 89
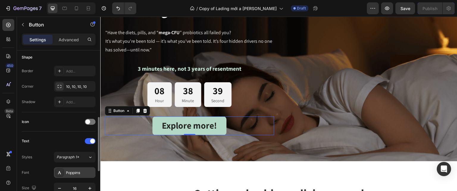
scroll to position [115, 0]
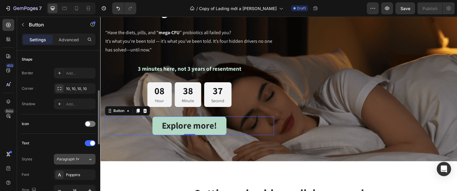
click at [89, 159] on icon at bounding box center [90, 159] width 5 height 6
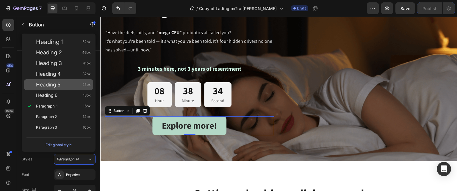
click at [76, 86] on div "Heading 5 25px" at bounding box center [63, 85] width 55 height 6
type input "25"
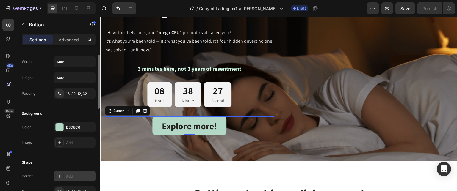
scroll to position [0, 0]
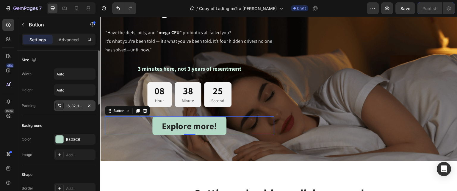
click at [75, 105] on div "16, 32, 12, 32" at bounding box center [74, 105] width 17 height 5
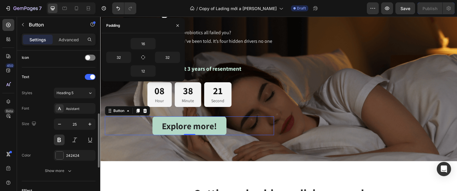
scroll to position [182, 0]
click at [76, 109] on div "Assistant" at bounding box center [80, 108] width 28 height 5
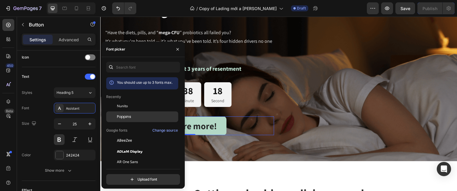
click at [133, 114] on div "Poppins" at bounding box center [147, 116] width 60 height 5
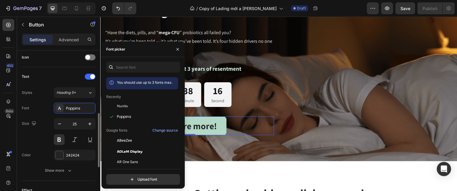
click at [57, 67] on div "Text Styles Heading 5* Font Poppins Size 25 Color 242424 Show more" at bounding box center [59, 124] width 74 height 114
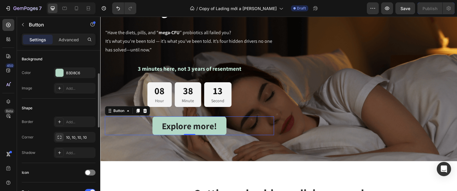
scroll to position [0, 0]
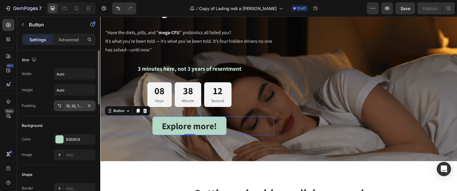
click at [81, 107] on div "16, 32, 12, 32" at bounding box center [74, 105] width 17 height 5
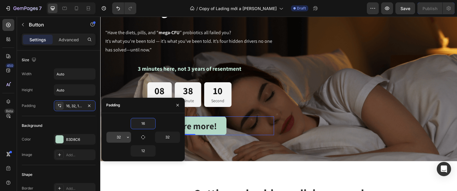
click at [119, 137] on input "32" at bounding box center [118, 137] width 24 height 11
type input "36"
click at [170, 138] on input "32" at bounding box center [167, 137] width 24 height 11
type input "36"
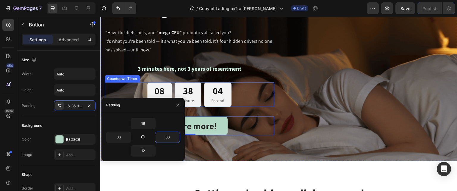
click at [263, 102] on div "08 Hour 38 Minute 04 Second" at bounding box center [189, 94] width 169 height 25
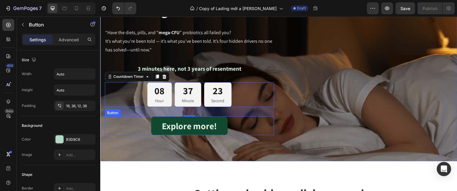
click at [151, 127] on link "Explore more!" at bounding box center [189, 126] width 76 height 19
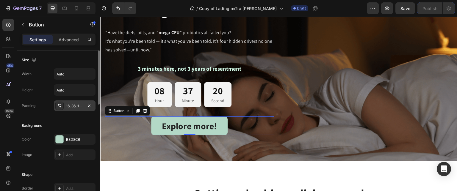
click at [74, 104] on div "16, 36, 12, 36" at bounding box center [74, 105] width 17 height 5
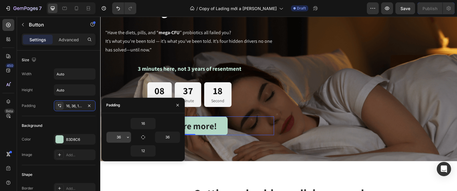
click at [117, 136] on input "36" at bounding box center [118, 137] width 24 height 11
type input "45"
click at [168, 136] on input "36" at bounding box center [167, 137] width 24 height 11
type input "45"
click at [153, 108] on div "Padding" at bounding box center [142, 105] width 83 height 15
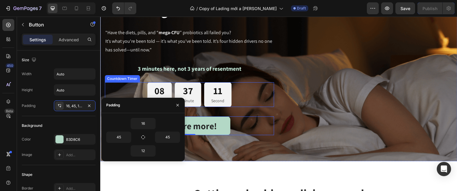
click at [127, 88] on div "08 Hour 37 Minute 11 Second" at bounding box center [189, 94] width 169 height 25
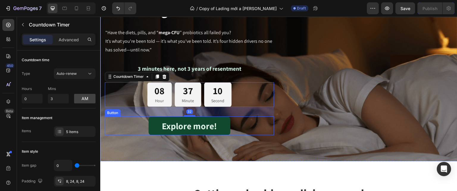
click at [151, 127] on link "Explore more!" at bounding box center [189, 126] width 82 height 19
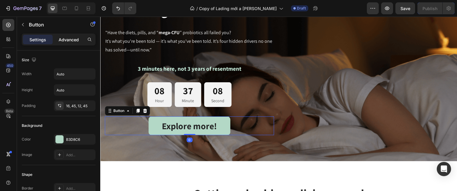
click at [69, 41] on p "Advanced" at bounding box center [69, 40] width 20 height 6
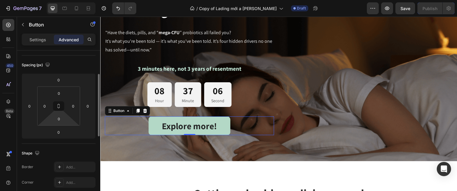
scroll to position [60, 0]
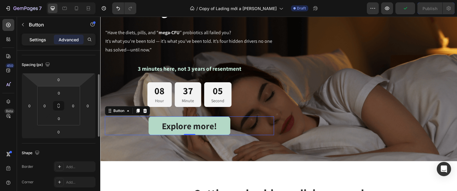
click at [37, 40] on p "Settings" at bounding box center [37, 40] width 17 height 6
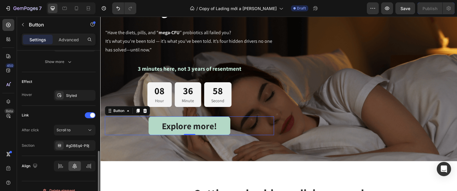
scroll to position [298, 0]
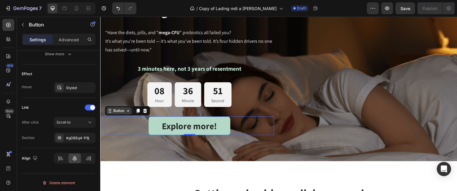
click at [120, 114] on div "Button" at bounding box center [118, 110] width 25 height 7
drag, startPoint x: 67, startPoint y: 41, endPoint x: 56, endPoint y: 38, distance: 11.6
click at [56, 38] on div "Advanced" at bounding box center [69, 40] width 30 height 10
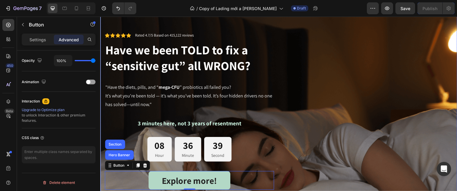
scroll to position [0, 0]
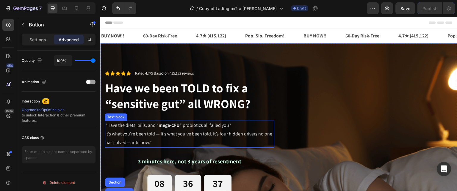
click at [174, 134] on p ""Have the diets, pills, and “ mega-CFU ” probiotics all failed you? It’s what y…" at bounding box center [189, 134] width 168 height 26
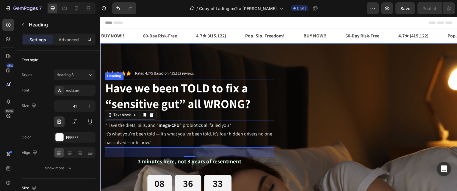
click at [184, 92] on h2 "Have we been TOLD to fix a “sensitive gut” all WRONG?" at bounding box center [189, 96] width 169 height 33
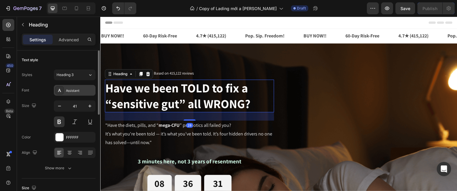
click at [85, 91] on div "Assistant" at bounding box center [80, 90] width 28 height 5
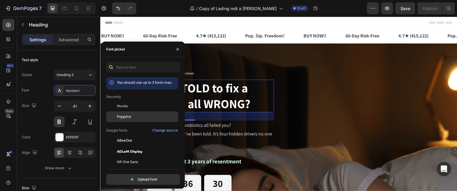
click at [130, 115] on span "Poppins" at bounding box center [124, 116] width 14 height 5
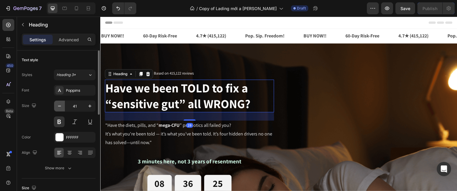
click at [57, 106] on icon "button" at bounding box center [59, 106] width 6 height 6
type input "40"
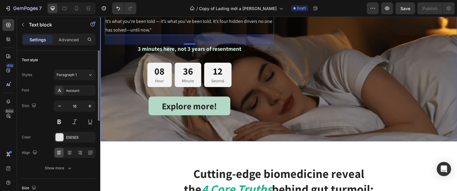
scroll to position [187, 0]
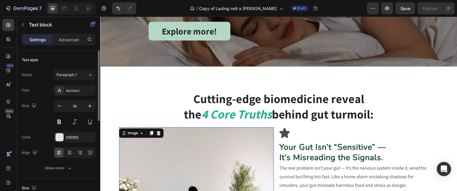
click at [257, 127] on img at bounding box center [196, 189] width 155 height 124
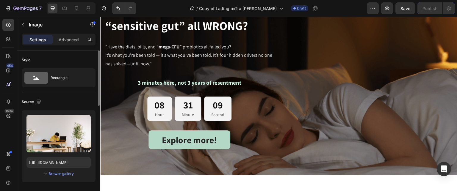
scroll to position [77, 0]
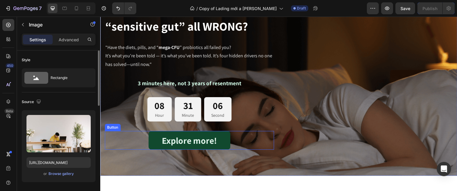
click at [148, 138] on link "Explore more!" at bounding box center [189, 140] width 82 height 19
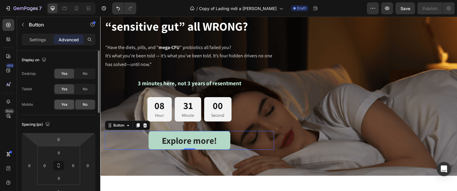
click at [68, 105] on div "Yes" at bounding box center [64, 105] width 20 height 10
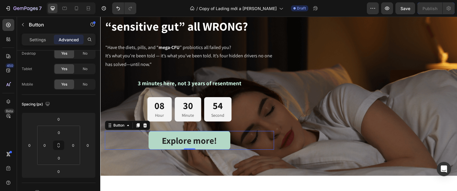
scroll to position [0, 0]
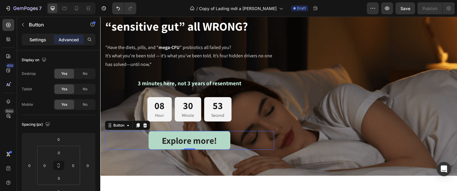
click at [46, 40] on div "Settings" at bounding box center [38, 40] width 30 height 10
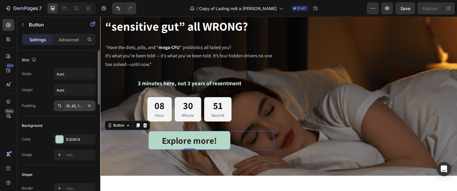
click at [73, 105] on div "16, 45, 12, 45" at bounding box center [74, 105] width 17 height 5
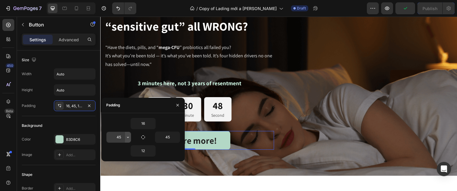
click at [128, 136] on icon "button" at bounding box center [127, 137] width 5 height 5
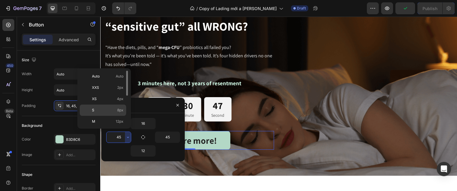
scroll to position [67, 0]
click at [119, 108] on span "80px" at bounding box center [119, 110] width 9 height 5
type input "80"
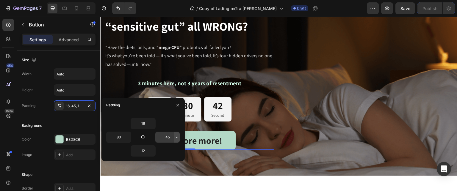
click at [176, 138] on icon "button" at bounding box center [176, 137] width 5 height 5
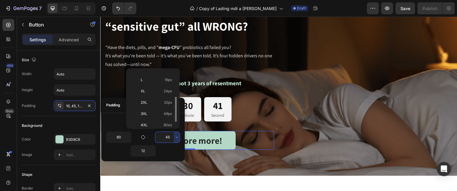
scroll to position [54, 0]
click at [165, 130] on div "4XL 80px" at bounding box center [151, 135] width 46 height 11
type input "80"
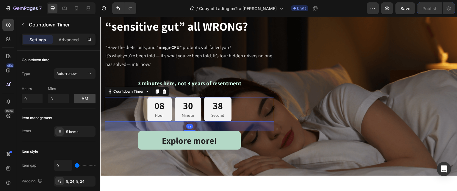
click at [257, 119] on div "08 Hour 30 Minute 38 Second" at bounding box center [189, 109] width 169 height 25
click at [303, 130] on div "Explore now Button" at bounding box center [367, 71] width 169 height 158
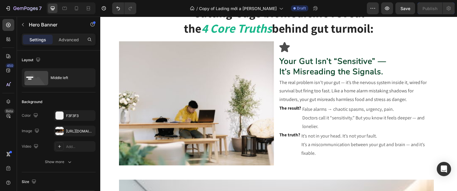
scroll to position [271, 0]
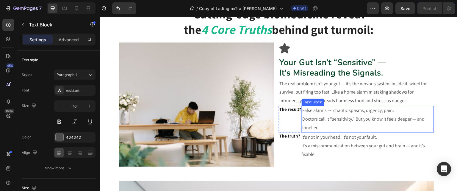
click at [334, 106] on p "False alarms → chaotic spasms, urgency, pain. Doctors call it “sensitivity.” Bu…" at bounding box center [367, 119] width 131 height 26
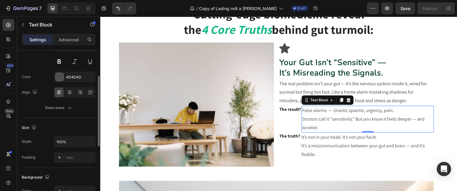
scroll to position [63, 0]
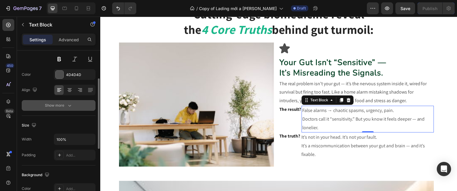
click at [67, 101] on button "Show more" at bounding box center [59, 105] width 74 height 11
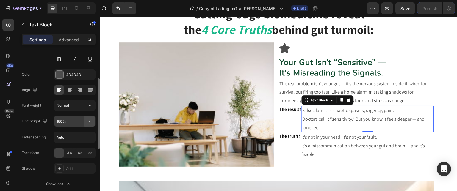
click at [89, 120] on icon "button" at bounding box center [90, 121] width 6 height 6
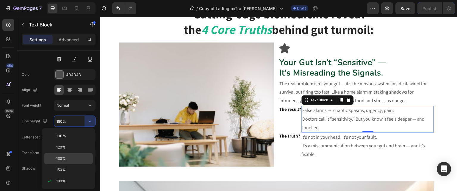
click at [76, 159] on p "130%" at bounding box center [73, 158] width 34 height 5
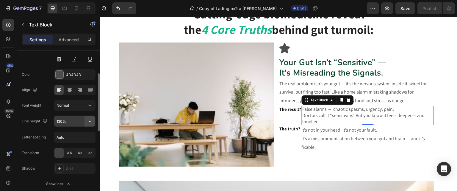
click at [86, 121] on button "button" at bounding box center [89, 121] width 11 height 11
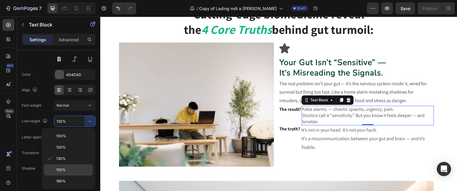
click at [76, 176] on div "150%" at bounding box center [68, 181] width 49 height 11
type input "150%"
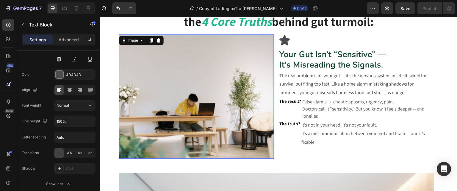
scroll to position [0, 0]
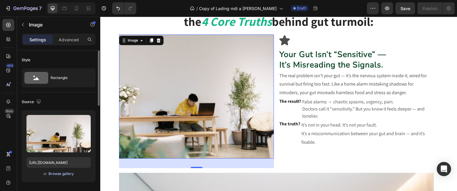
click at [71, 176] on div "Browse gallery" at bounding box center [60, 173] width 25 height 5
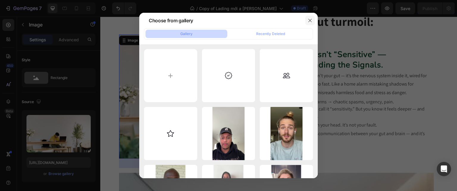
click at [310, 23] on icon "button" at bounding box center [309, 20] width 5 height 5
